Goal: Task Accomplishment & Management: Manage account settings

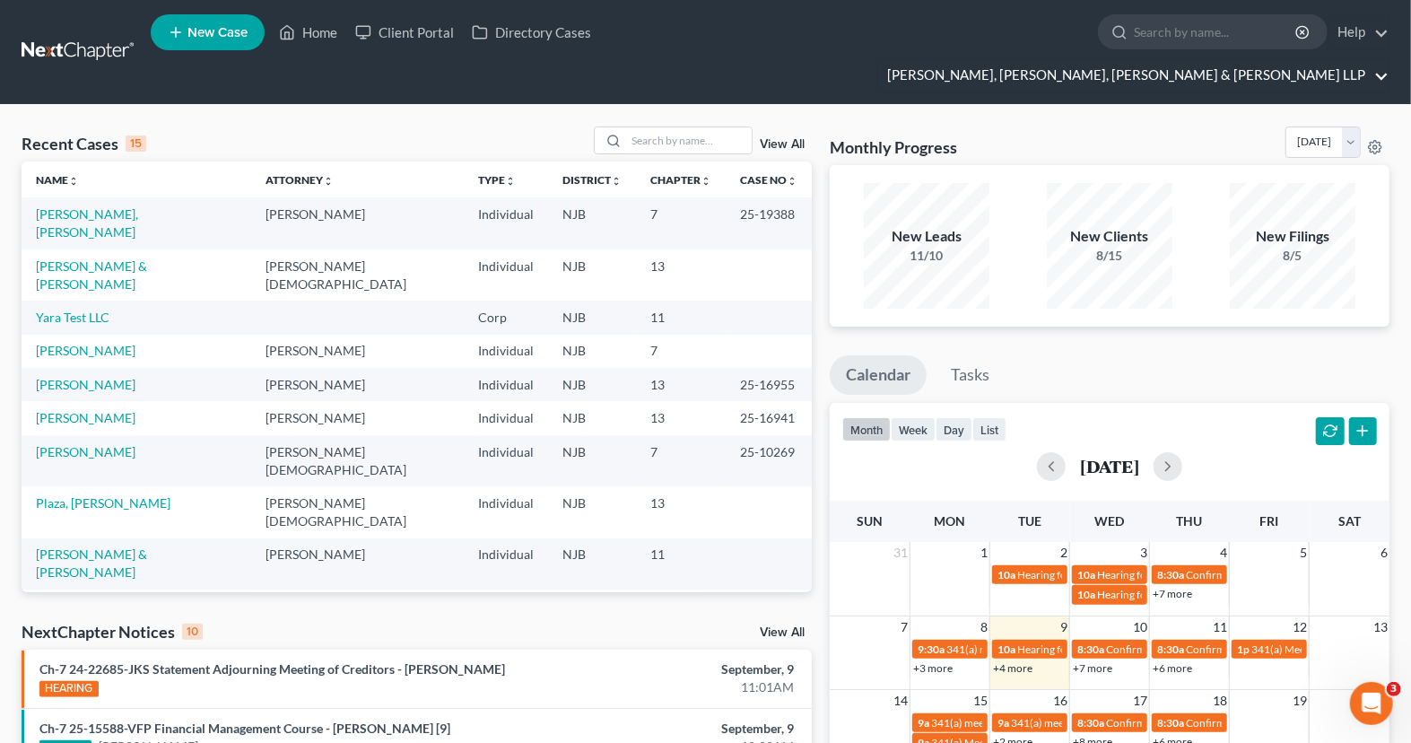
click at [1279, 59] on link "[PERSON_NAME], [PERSON_NAME], [PERSON_NAME] & [PERSON_NAME] LLP" at bounding box center [1133, 75] width 510 height 32
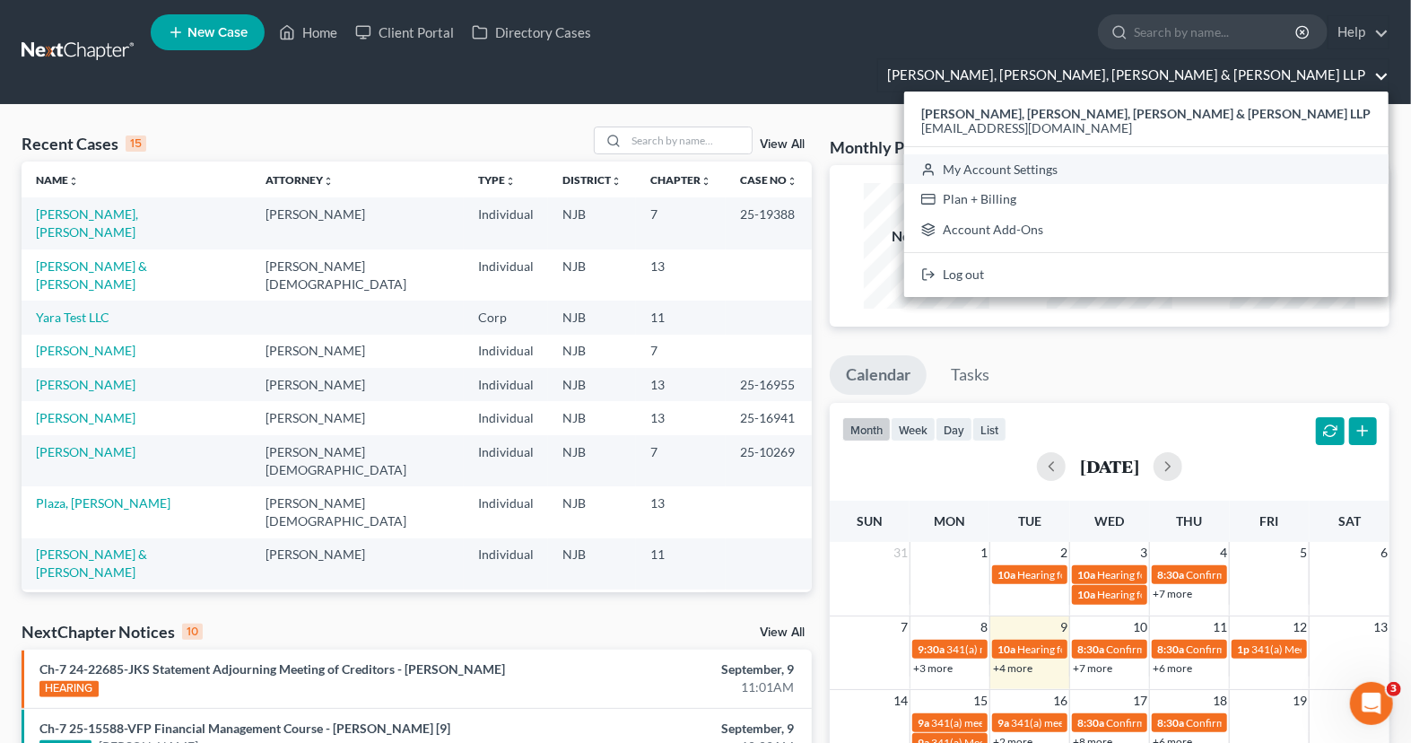
click at [1202, 154] on link "My Account Settings" at bounding box center [1146, 169] width 484 height 30
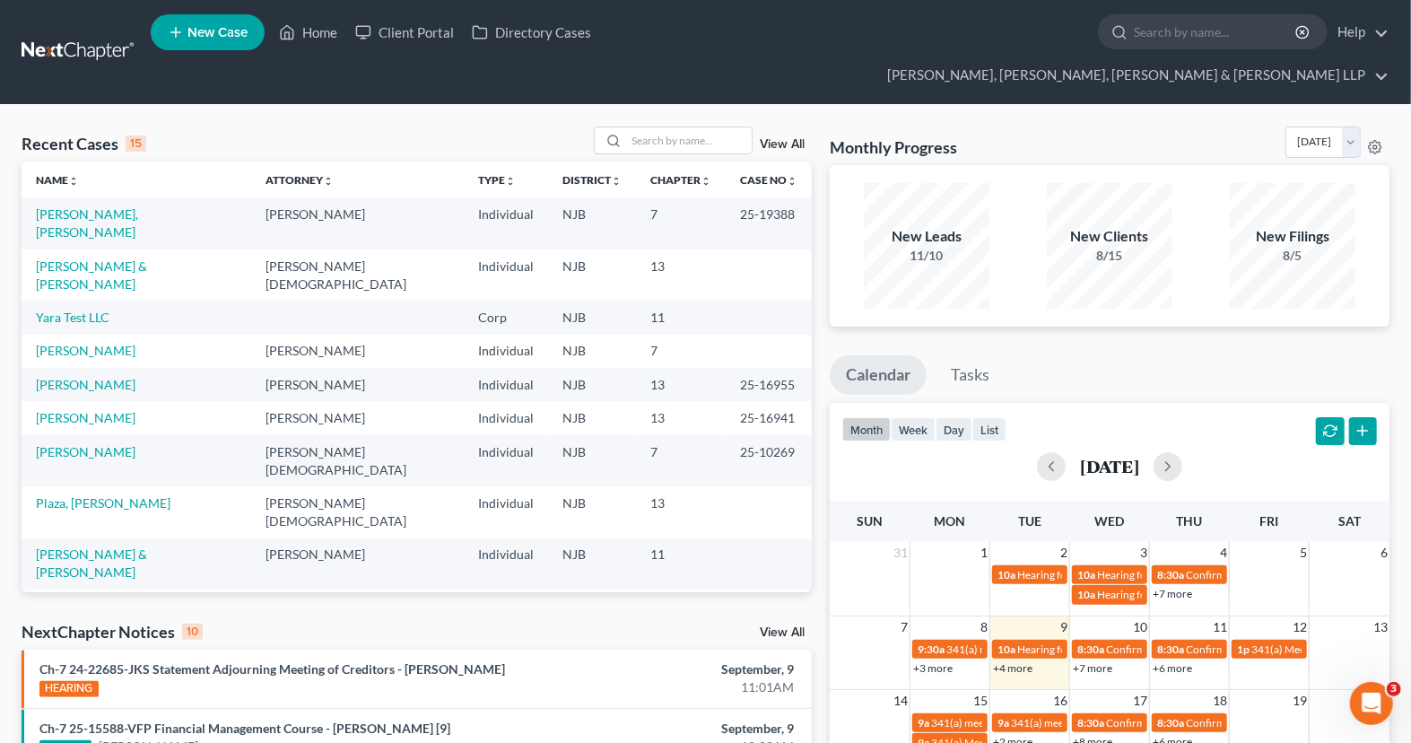
select select "24"
select select "33"
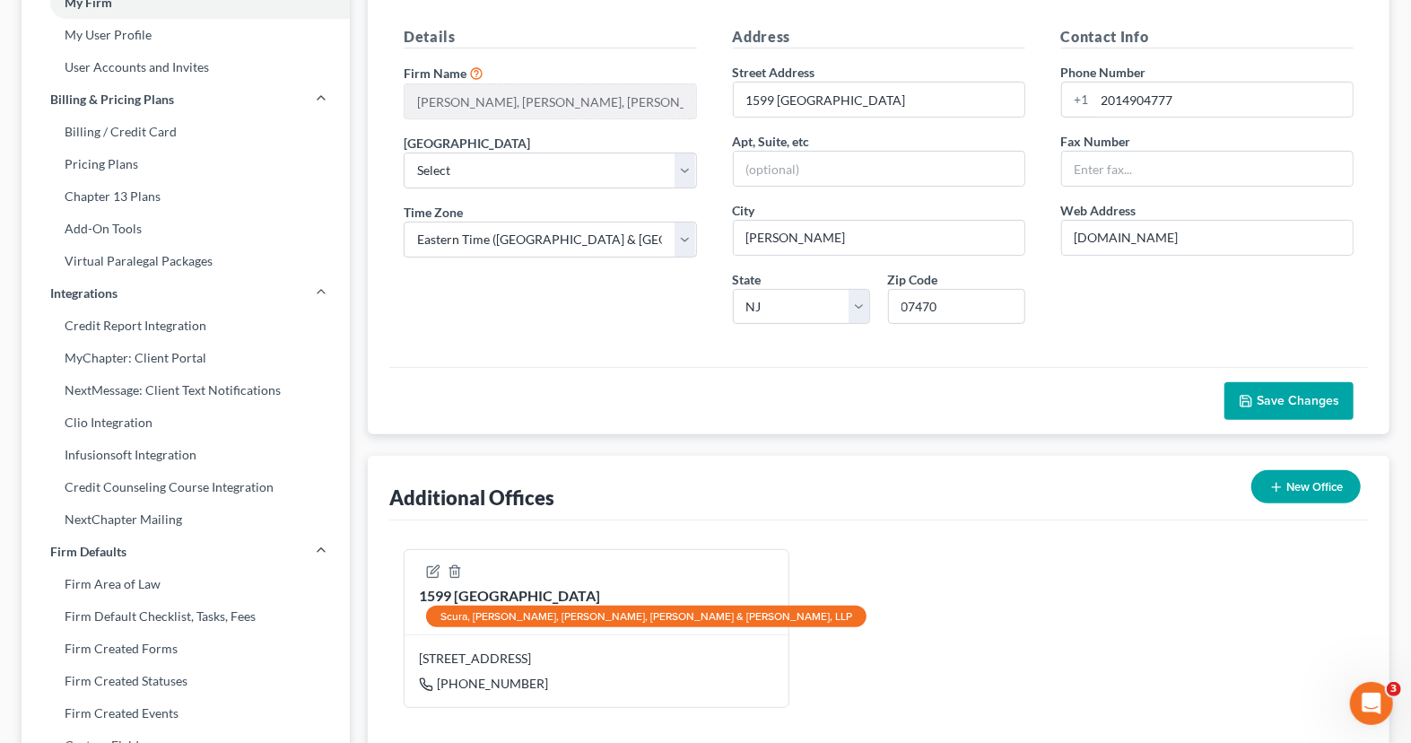
scroll to position [3, 0]
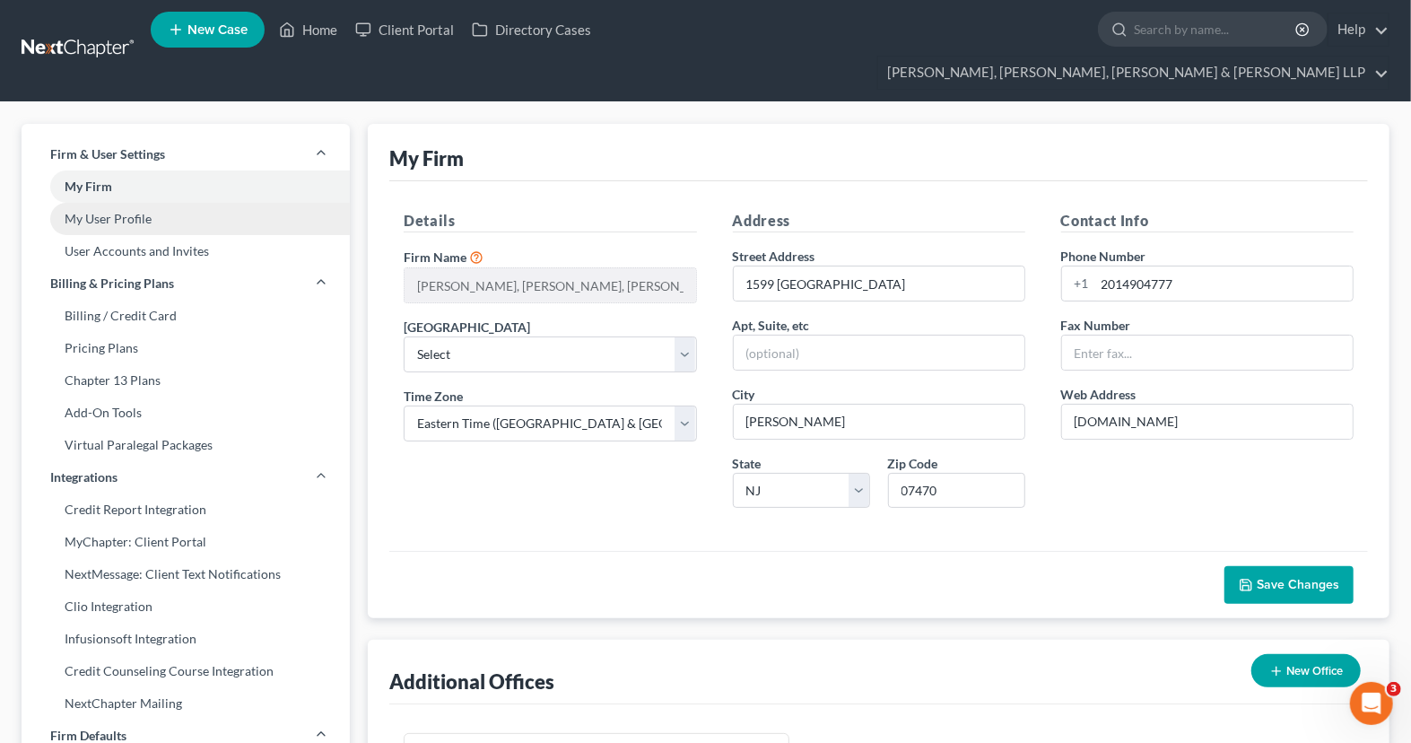
click at [110, 203] on link "My User Profile" at bounding box center [186, 219] width 328 height 32
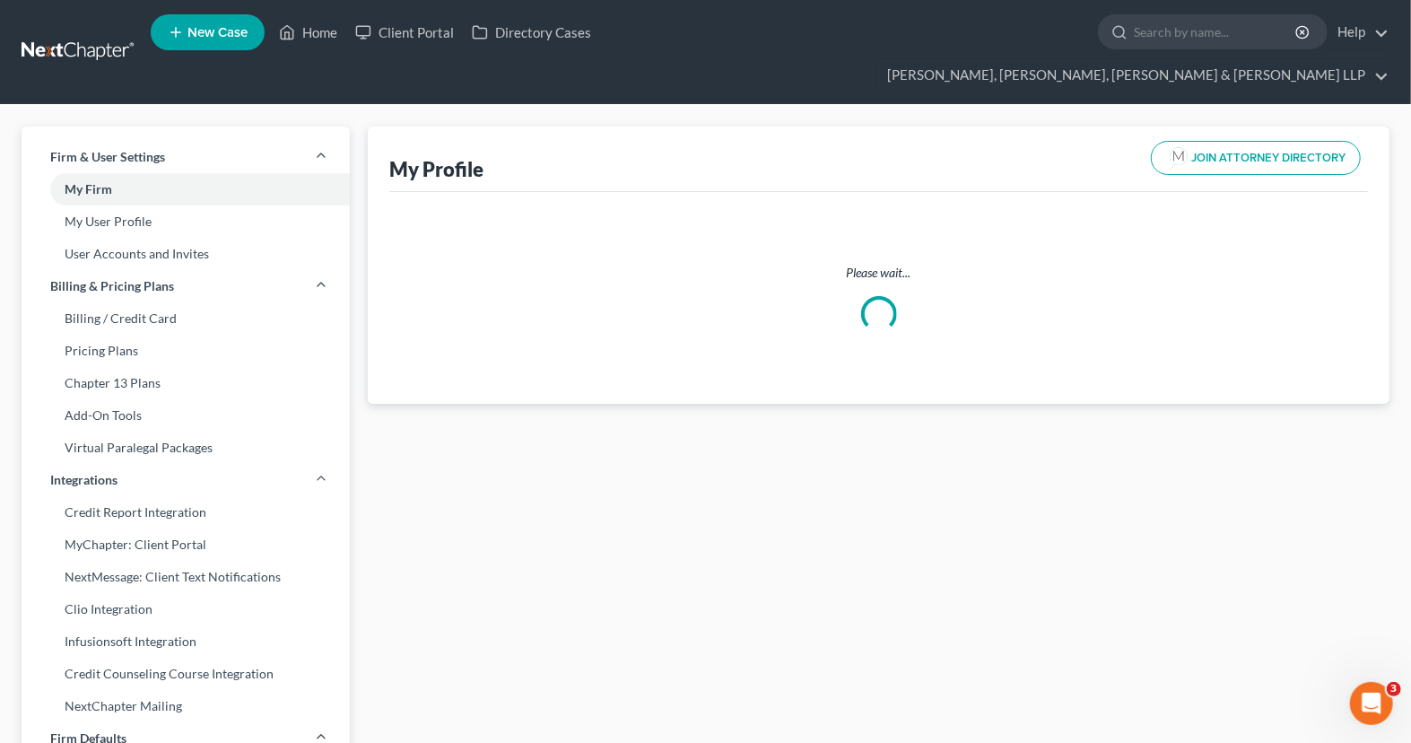
select select "33"
select select "51"
select select "attorney"
select select "0"
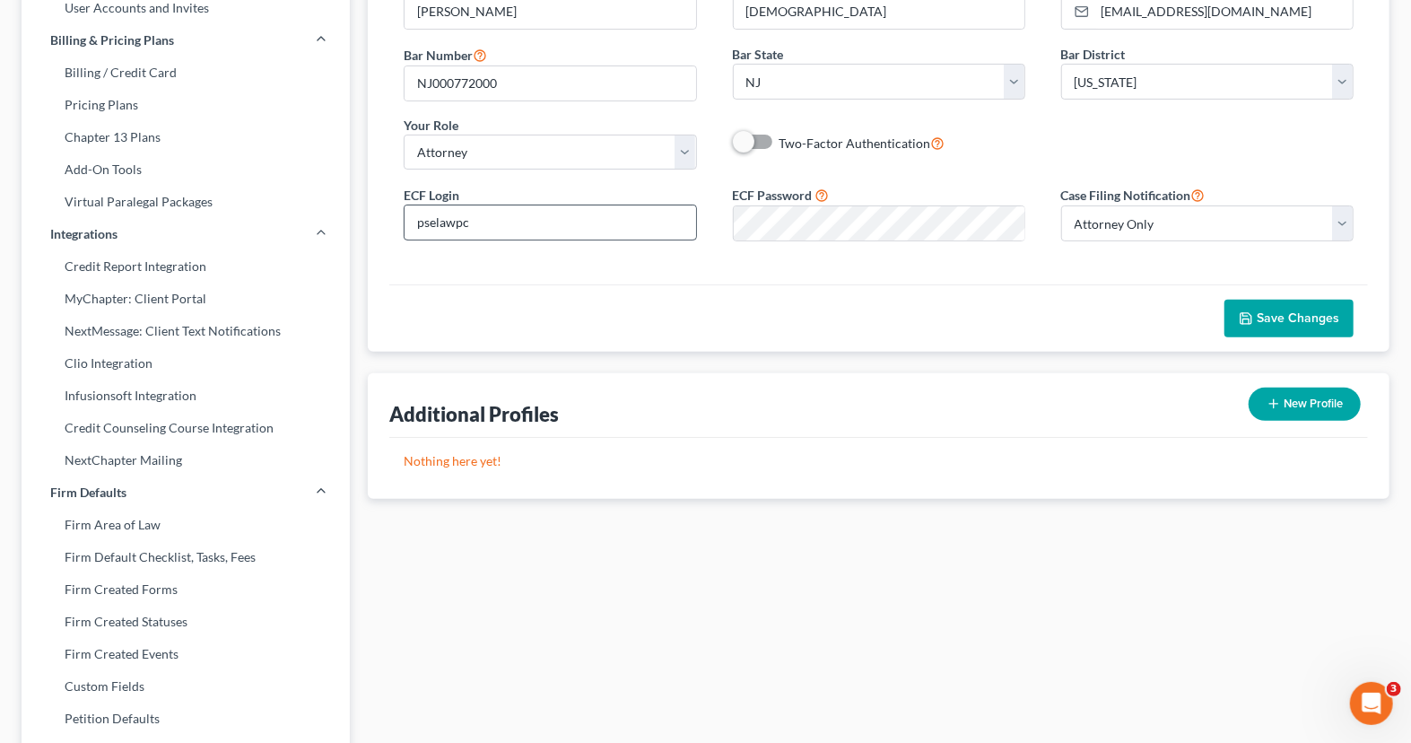
scroll to position [49, 0]
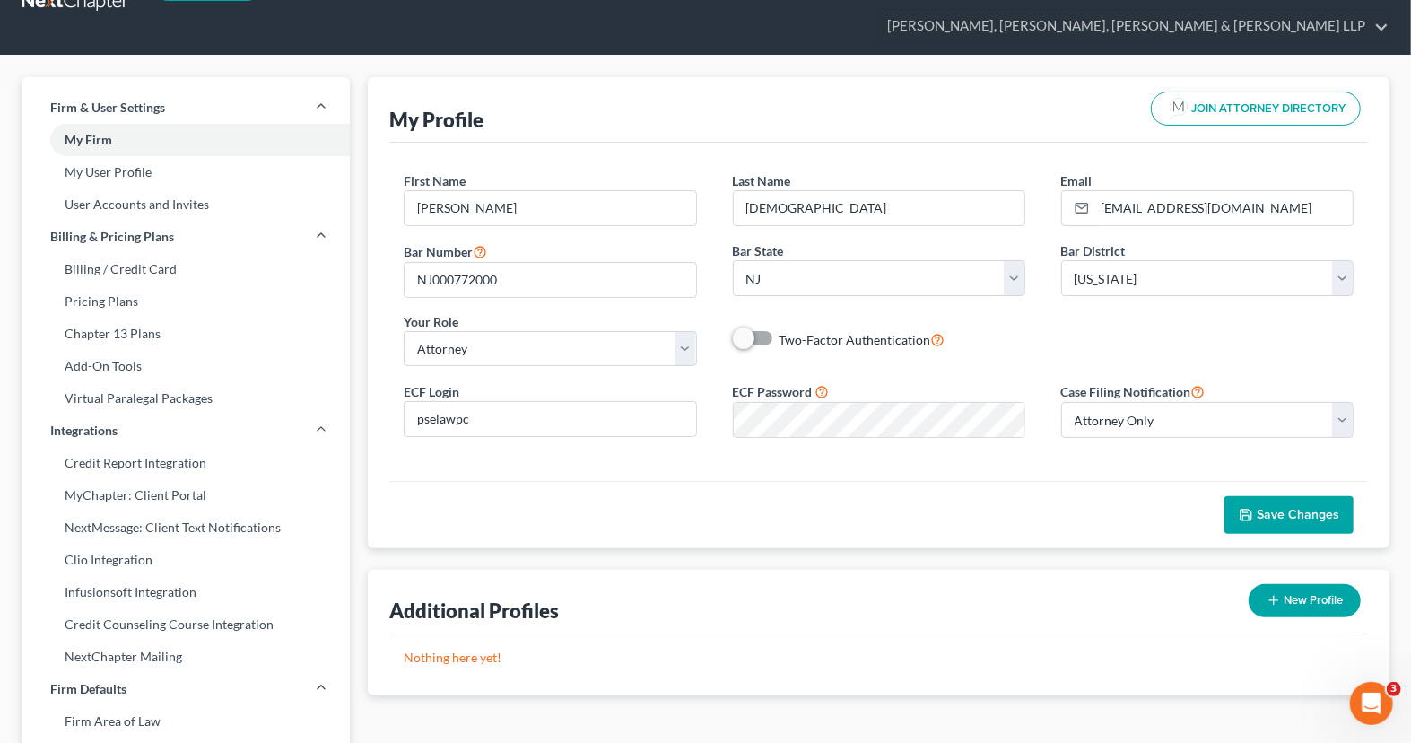
click at [1291, 507] on span "Save Changes" at bounding box center [1297, 514] width 83 height 15
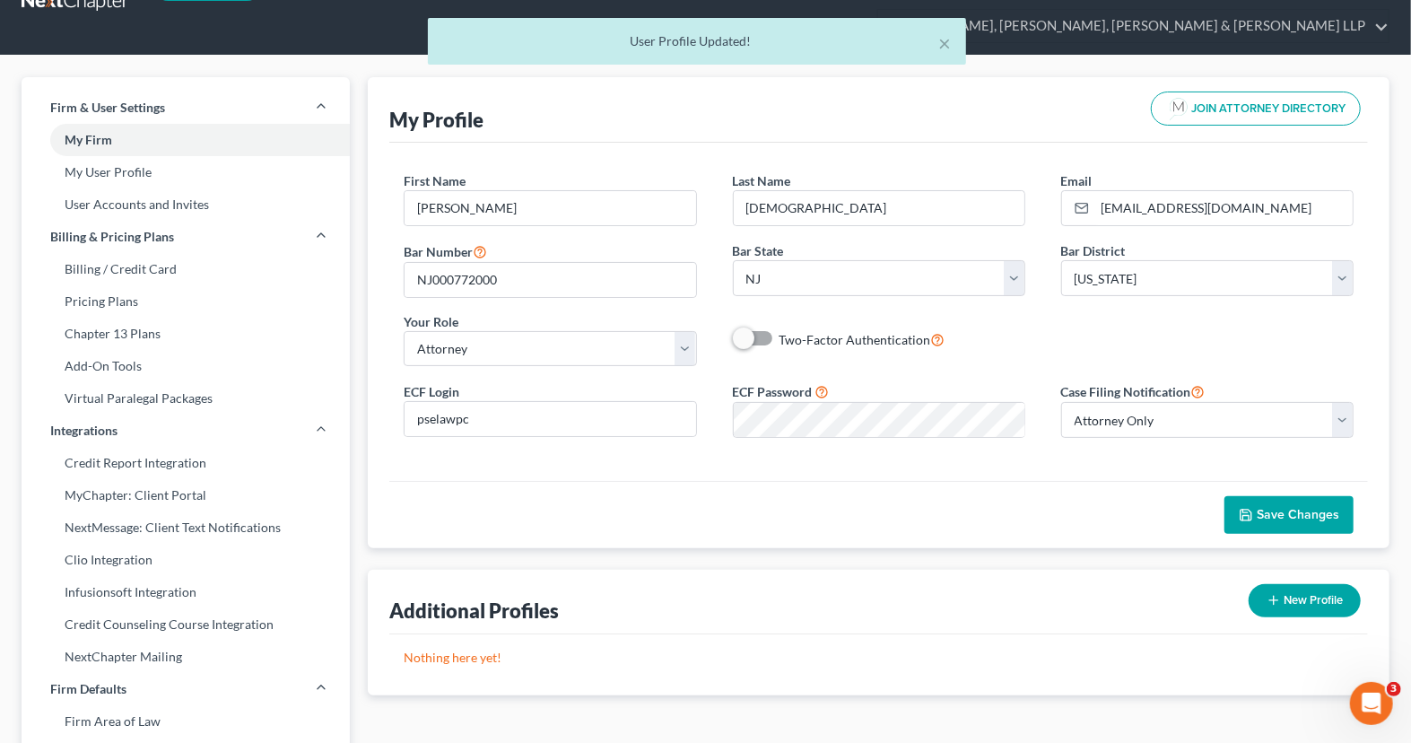
click at [1291, 507] on span "Save Changes" at bounding box center [1297, 514] width 83 height 15
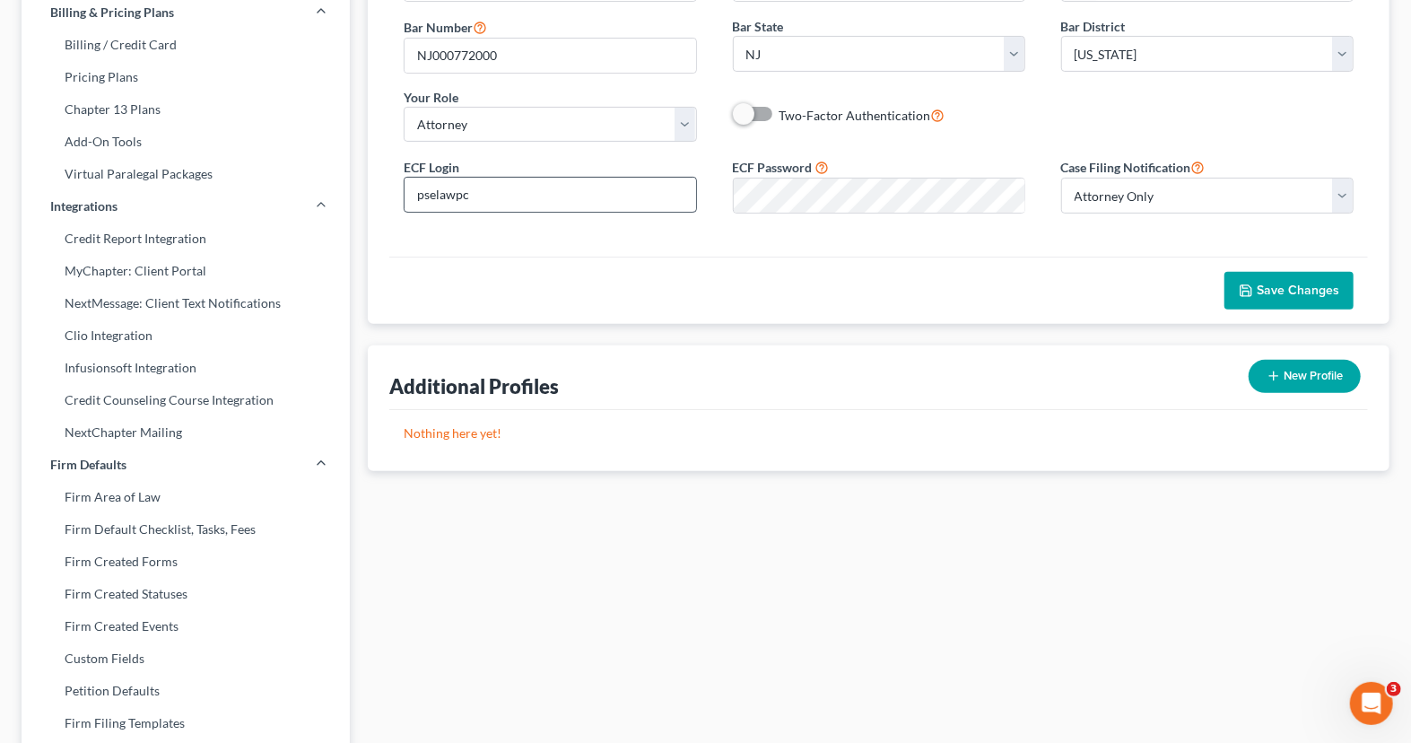
scroll to position [0, 0]
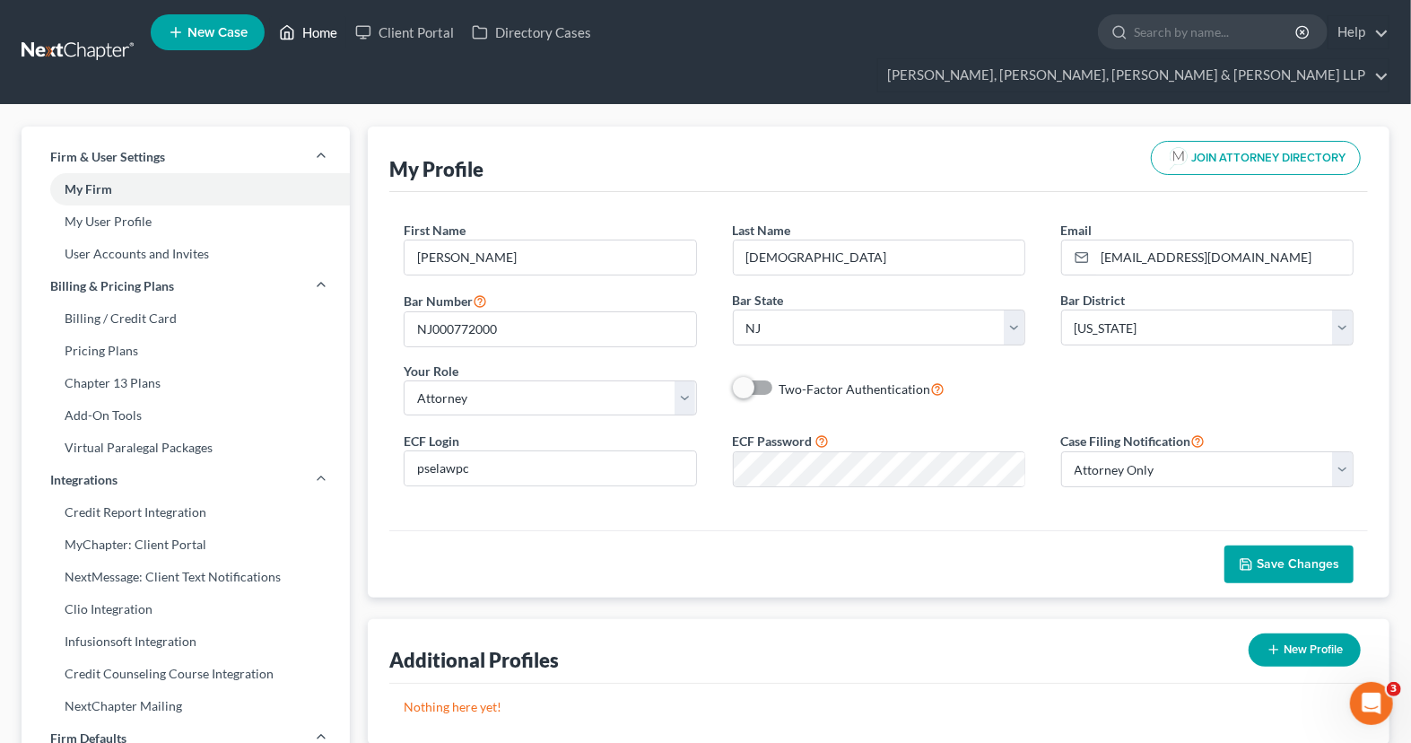
click at [330, 47] on link "Home" at bounding box center [308, 32] width 76 height 32
